Goal: Task Accomplishment & Management: Use online tool/utility

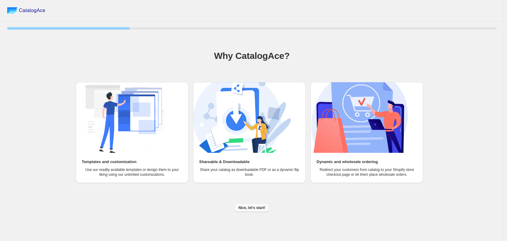
click at [246, 208] on span "Nice, let's start!" at bounding box center [251, 207] width 27 height 5
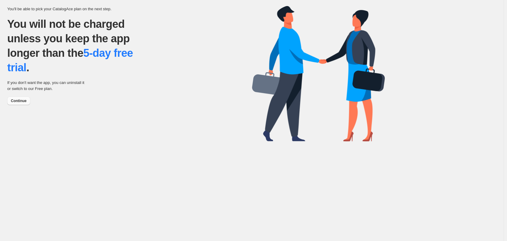
click at [24, 102] on span "Continue" at bounding box center [19, 100] width 16 height 5
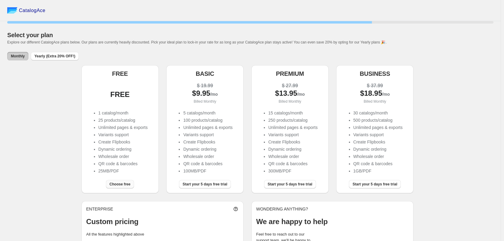
click at [128, 184] on span "Choose free" at bounding box center [120, 184] width 21 height 5
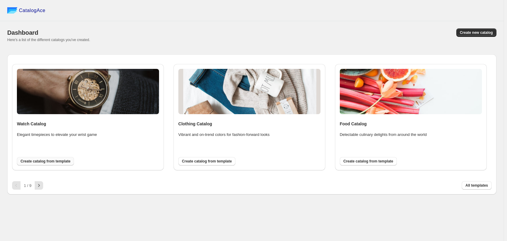
click at [54, 162] on span "Create catalog from template" at bounding box center [46, 161] width 50 height 5
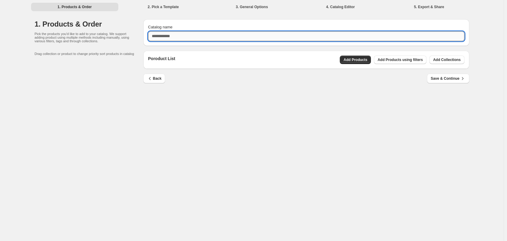
click at [189, 33] on input "Catalog name" at bounding box center [306, 36] width 316 height 10
click at [162, 35] on input "**********" at bounding box center [306, 36] width 316 height 10
type input "**********"
click at [296, 58] on div "Poroduct List Add Products Add Products using filters Add Collections" at bounding box center [306, 60] width 316 height 8
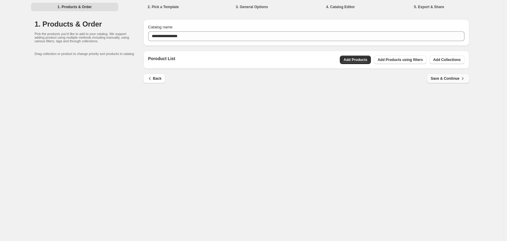
click at [456, 77] on span "Save & Continue" at bounding box center [448, 78] width 35 height 6
click at [253, 1] on div "1. Products & Order 2. Pick a Template 3. General Options 4. Catalog Editor 5. …" at bounding box center [251, 6] width 449 height 13
click at [363, 61] on span "Add Products" at bounding box center [356, 59] width 24 height 5
drag, startPoint x: 85, startPoint y: 6, endPoint x: 76, endPoint y: 11, distance: 9.7
click at [84, 6] on li "1. Products & Order" at bounding box center [75, 6] width 88 height 8
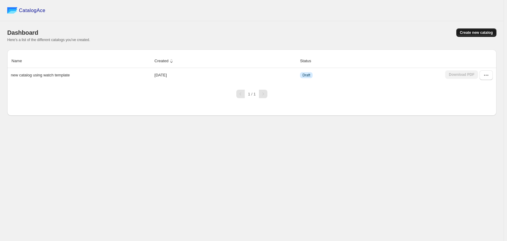
click at [480, 31] on span "Create new catalog" at bounding box center [476, 32] width 33 height 5
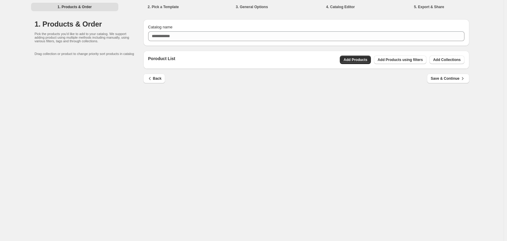
click at [349, 104] on div "1. Products & Order 2. Pick a Template 3. General Options 4. Catalog Editor 5. …" at bounding box center [252, 120] width 504 height 241
click at [165, 56] on p "Poroduct List" at bounding box center [161, 60] width 27 height 8
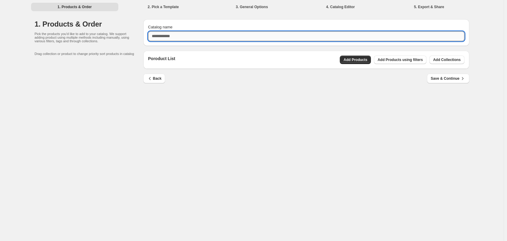
click at [155, 32] on input "Catalog name" at bounding box center [306, 36] width 316 height 10
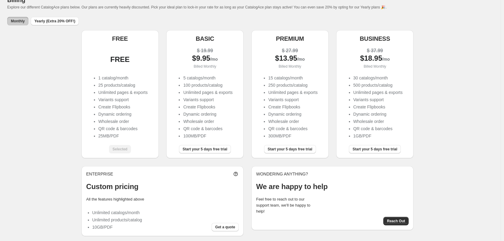
scroll to position [36, 0]
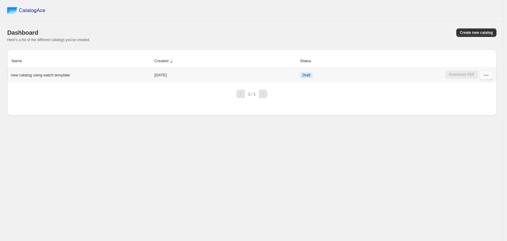
click at [489, 75] on icon "button" at bounding box center [486, 75] width 6 height 6
click at [474, 127] on span "Edit" at bounding box center [473, 129] width 7 height 5
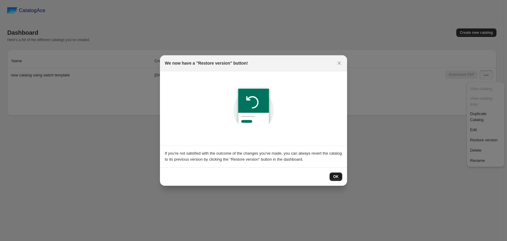
click at [337, 175] on span "OK" at bounding box center [335, 176] width 5 height 5
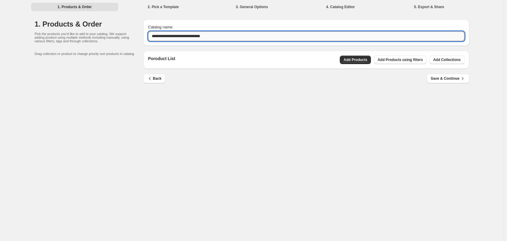
drag, startPoint x: 255, startPoint y: 33, endPoint x: 148, endPoint y: 40, distance: 107.1
click at [148, 40] on input "**********" at bounding box center [306, 36] width 316 height 10
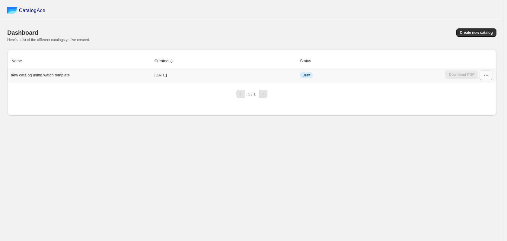
click at [485, 75] on icon "button" at bounding box center [486, 75] width 6 height 6
click at [489, 127] on span "Edit" at bounding box center [485, 130] width 31 height 6
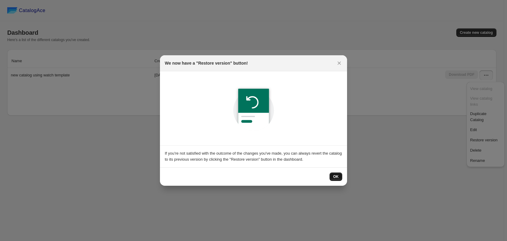
click at [339, 177] on button "OK" at bounding box center [336, 176] width 13 height 8
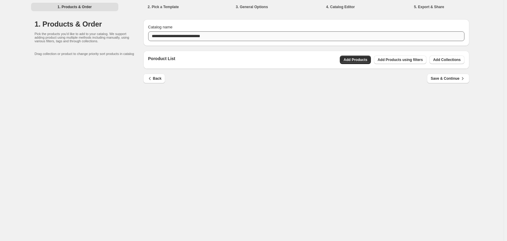
drag, startPoint x: 158, startPoint y: 81, endPoint x: 271, endPoint y: 33, distance: 121.9
click at [188, 122] on div "**********" at bounding box center [252, 120] width 504 height 241
click at [250, 5] on li "3. General Options" at bounding box center [252, 6] width 88 height 8
click at [249, 4] on li "3. General Options" at bounding box center [252, 6] width 88 height 8
click at [341, 4] on li "4. Catalog Editor" at bounding box center [341, 6] width 88 height 8
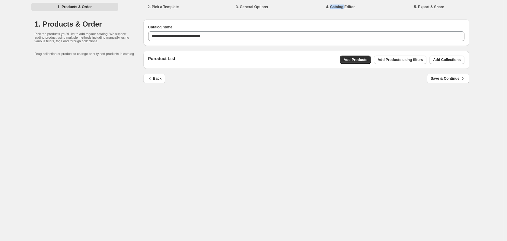
click at [342, 5] on li "4. Catalog Editor" at bounding box center [341, 6] width 88 height 8
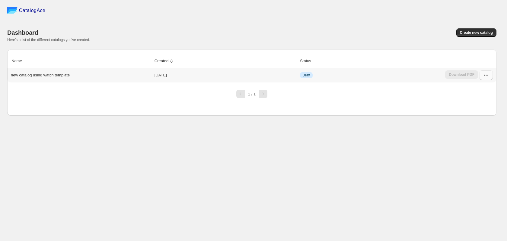
click at [486, 74] on icon "button" at bounding box center [486, 75] width 6 height 6
click at [470, 127] on span "Edit" at bounding box center [473, 129] width 7 height 5
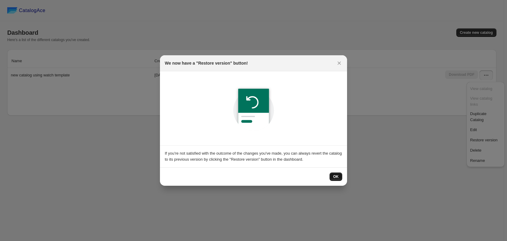
click at [340, 178] on button "OK" at bounding box center [336, 176] width 13 height 8
